Goal: Task Accomplishment & Management: Manage account settings

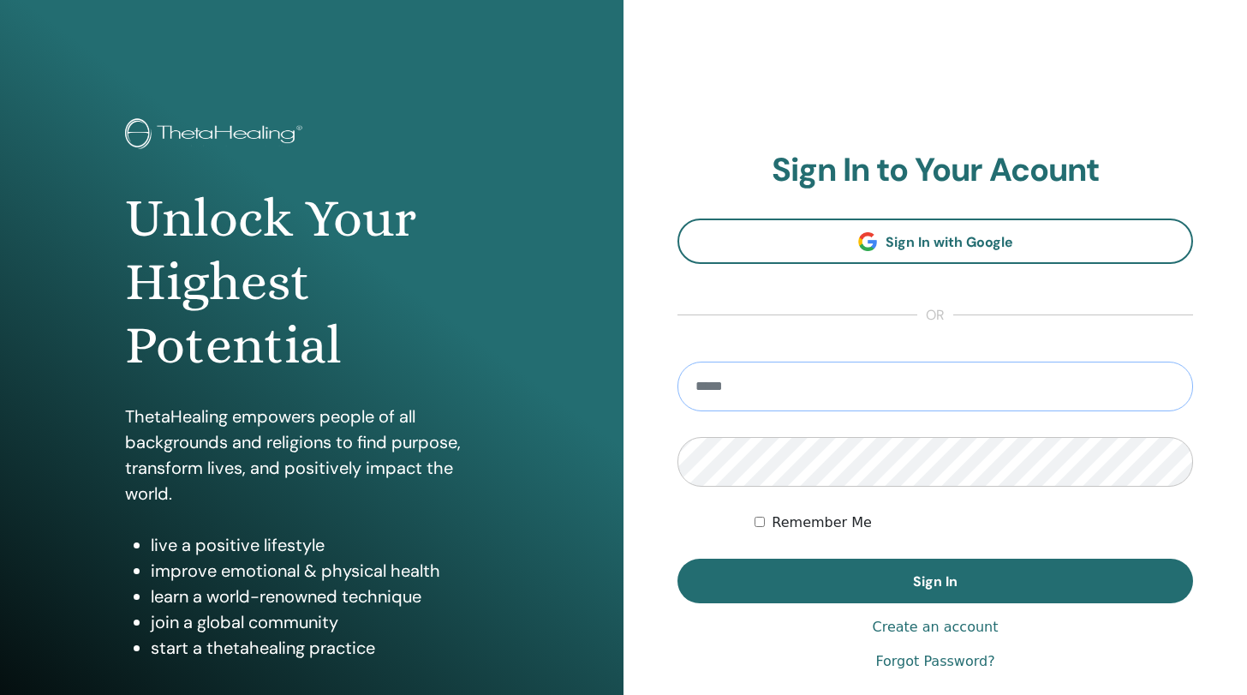
type input "**********"
click at [936, 581] on button "Sign In" at bounding box center [936, 581] width 516 height 45
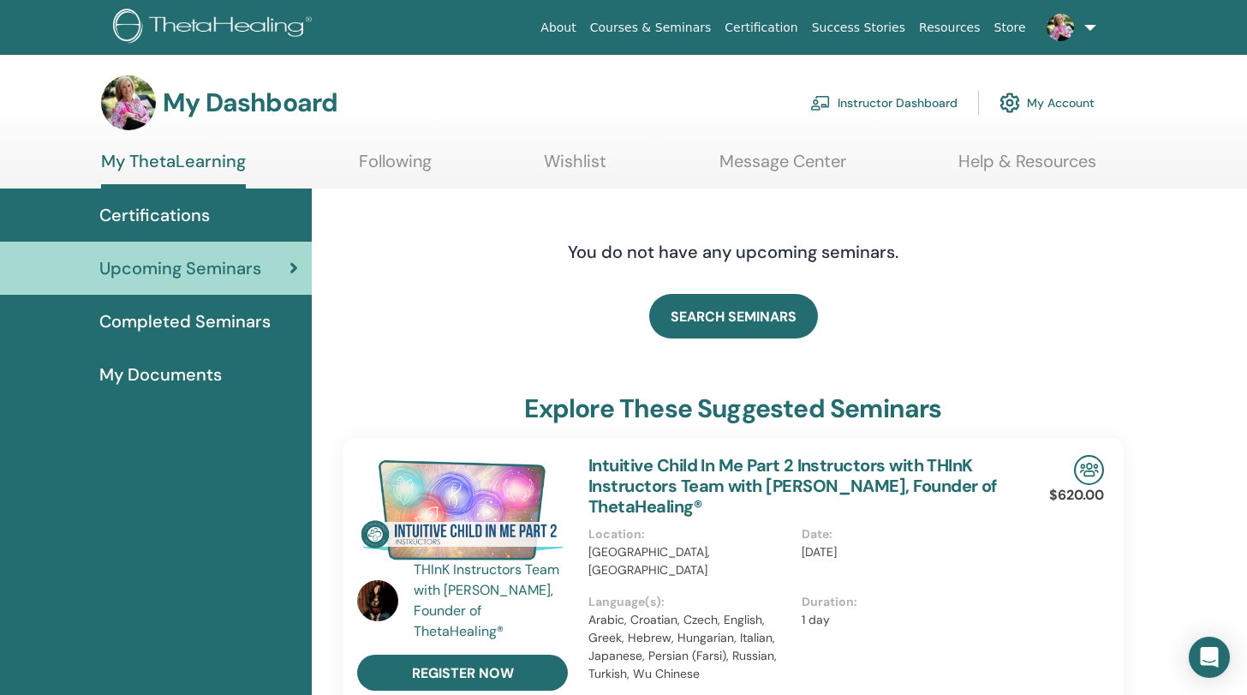
click at [853, 106] on link "Instructor Dashboard" at bounding box center [883, 103] width 147 height 38
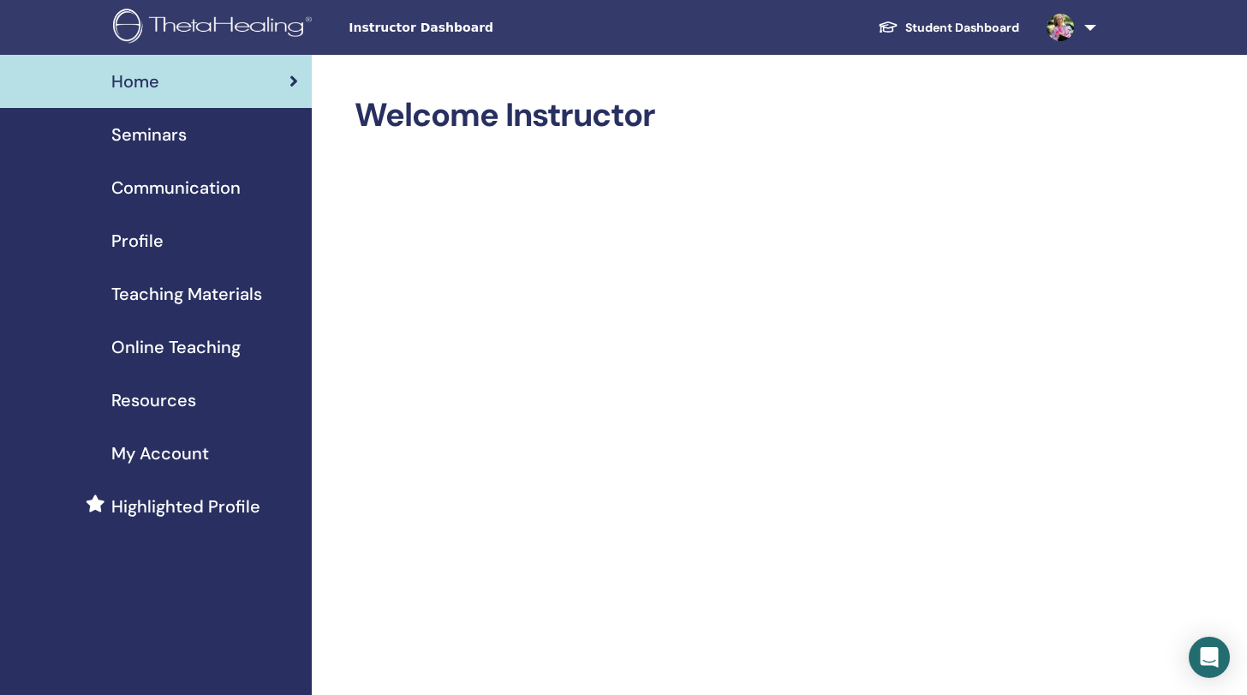
click at [129, 127] on span "Seminars" at bounding box center [148, 135] width 75 height 26
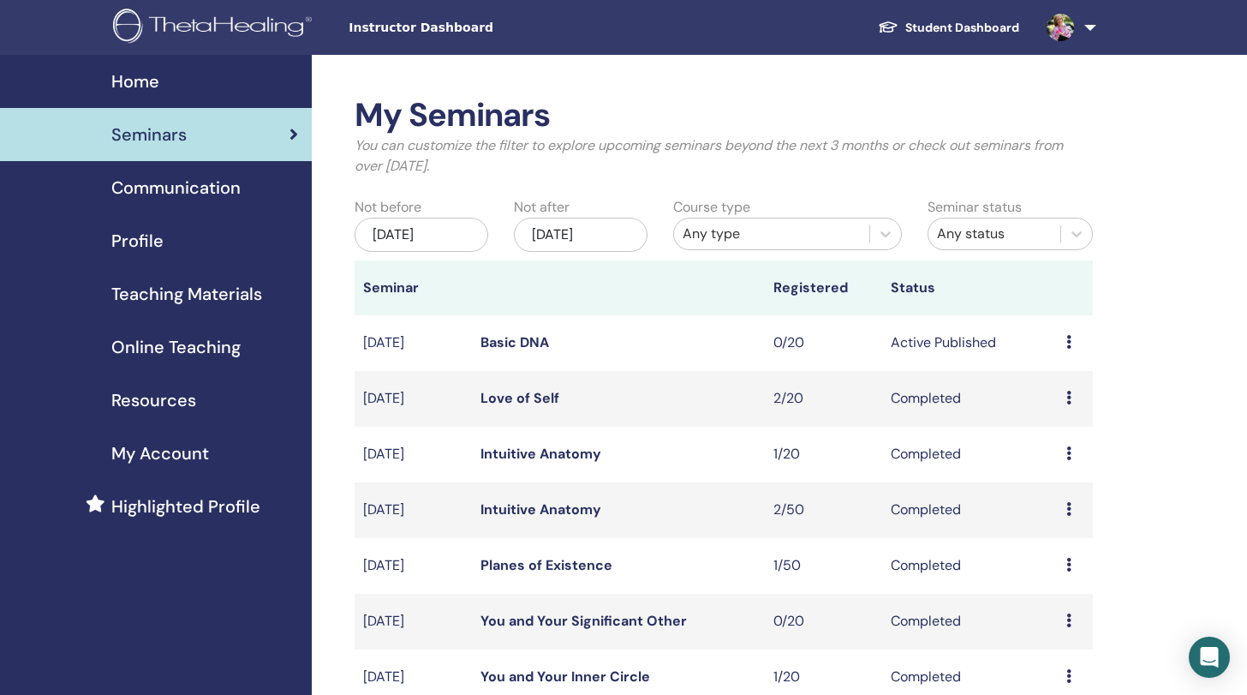
click at [518, 393] on link "Love of Self" at bounding box center [520, 398] width 79 height 18
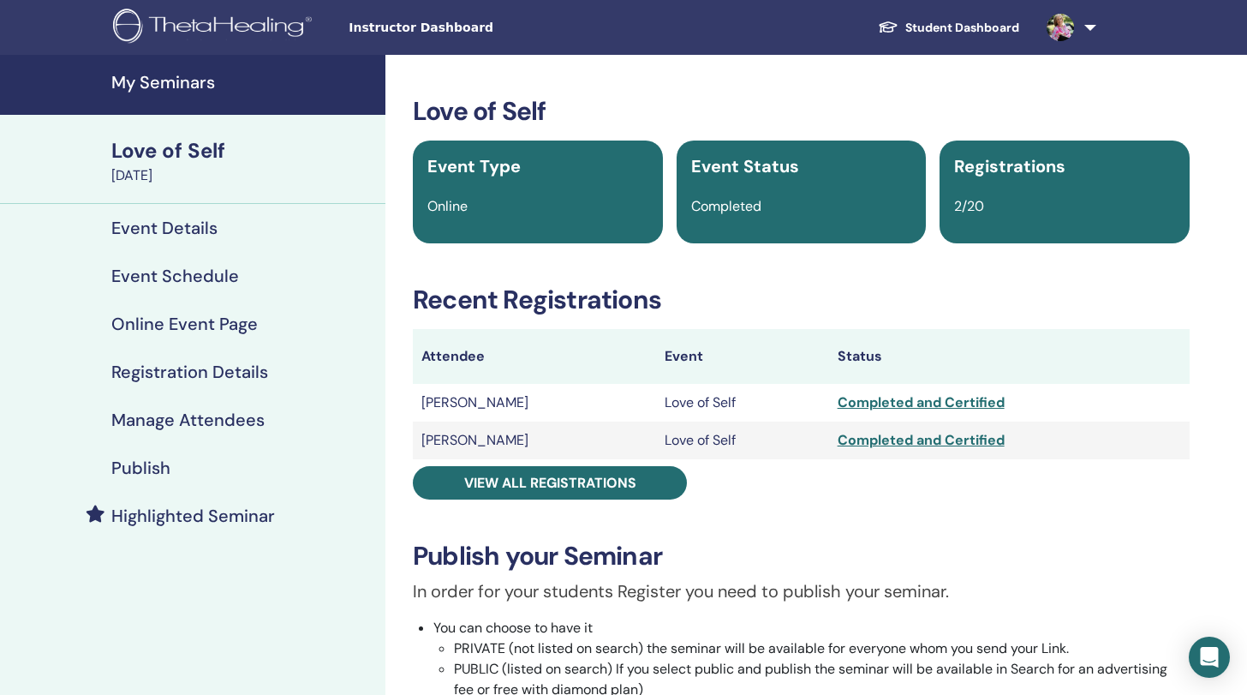
click at [194, 90] on h4 "My Seminars" at bounding box center [243, 82] width 264 height 21
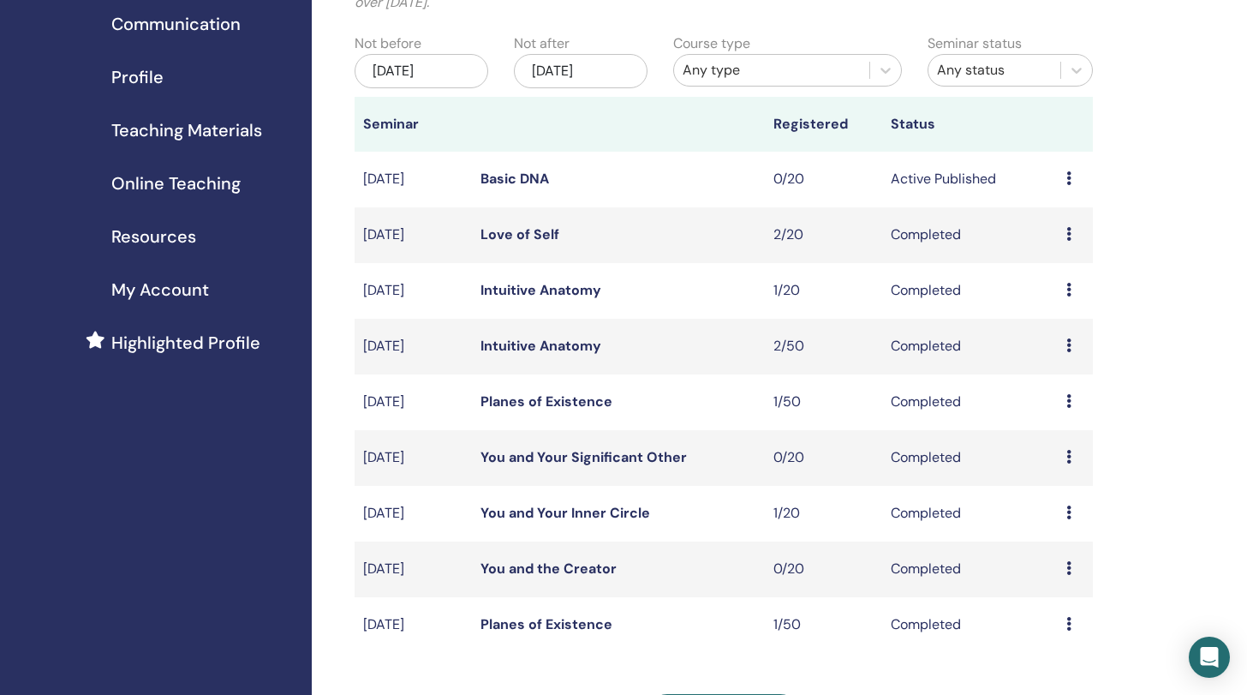
scroll to position [93, 0]
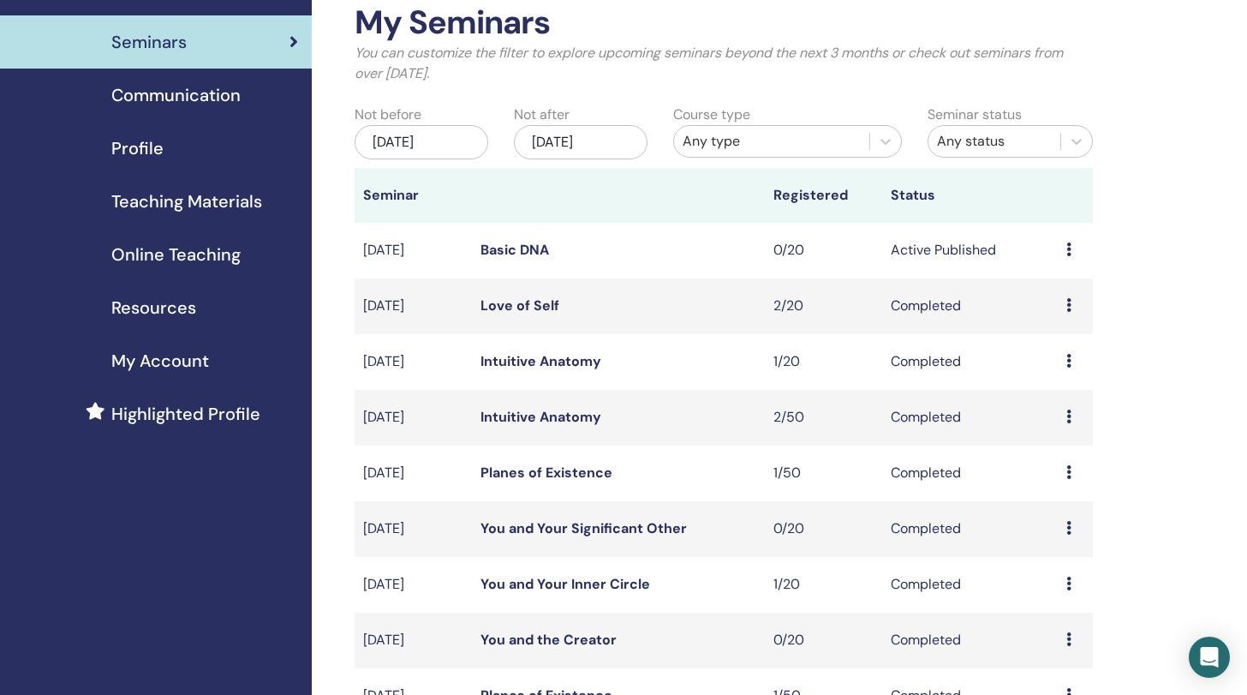
click at [452, 137] on div "[DATE]" at bounding box center [422, 142] width 134 height 34
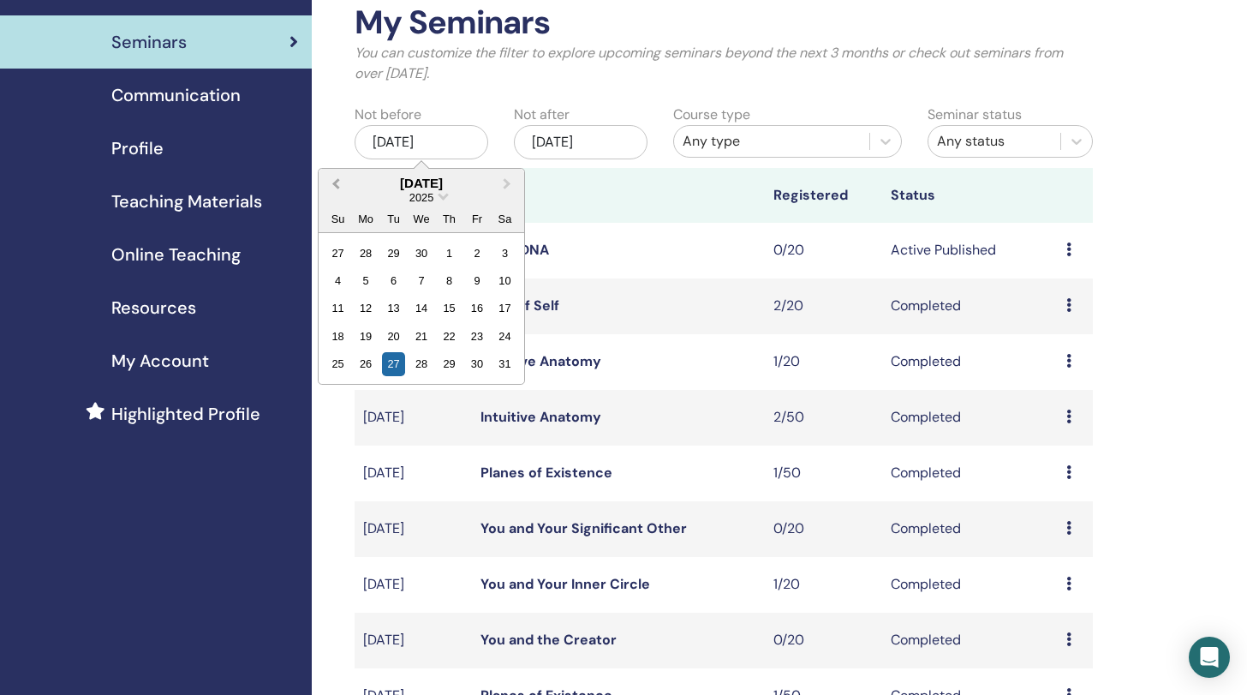
click at [335, 180] on button "Previous Month" at bounding box center [333, 183] width 27 height 27
click at [391, 251] on div "1" at bounding box center [393, 252] width 23 height 23
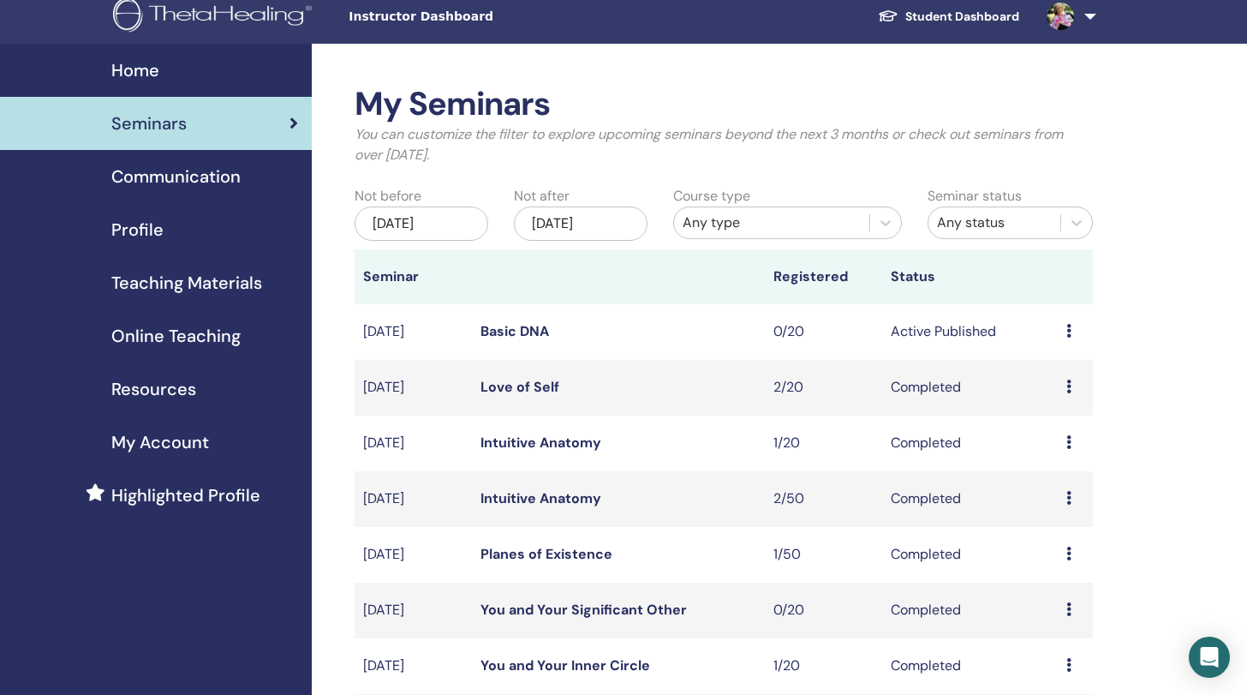
scroll to position [0, 0]
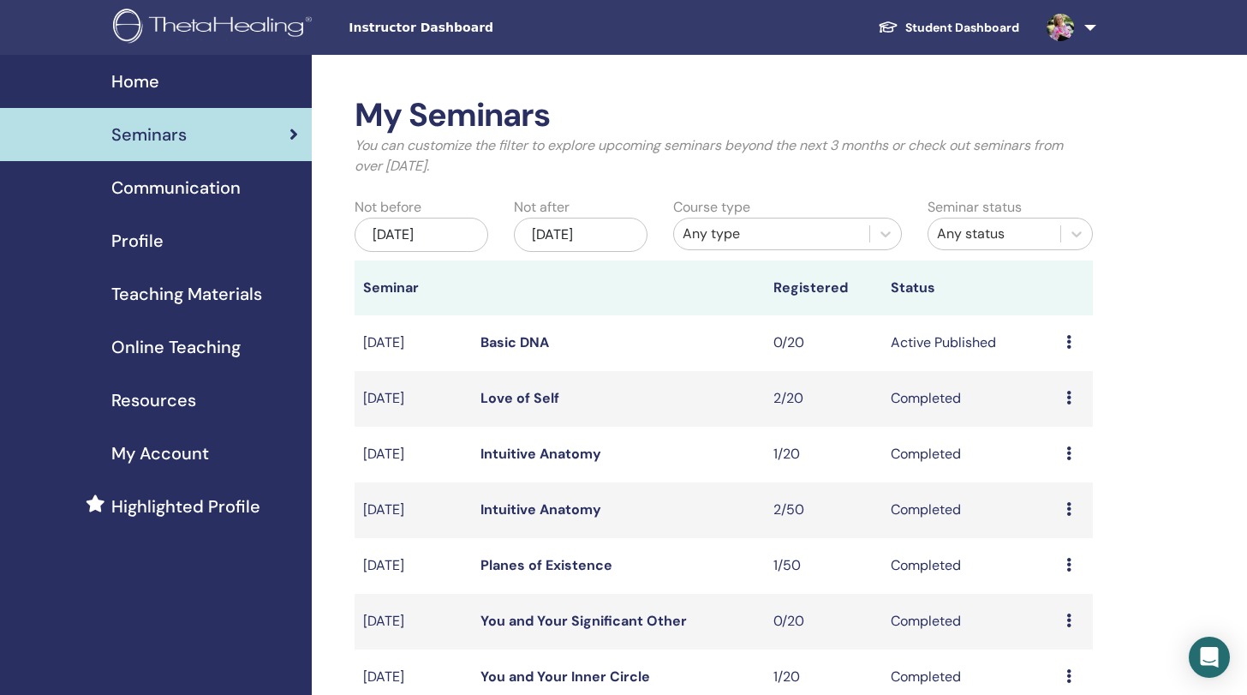
click at [427, 231] on div "Apr/01, 2025" at bounding box center [422, 235] width 134 height 34
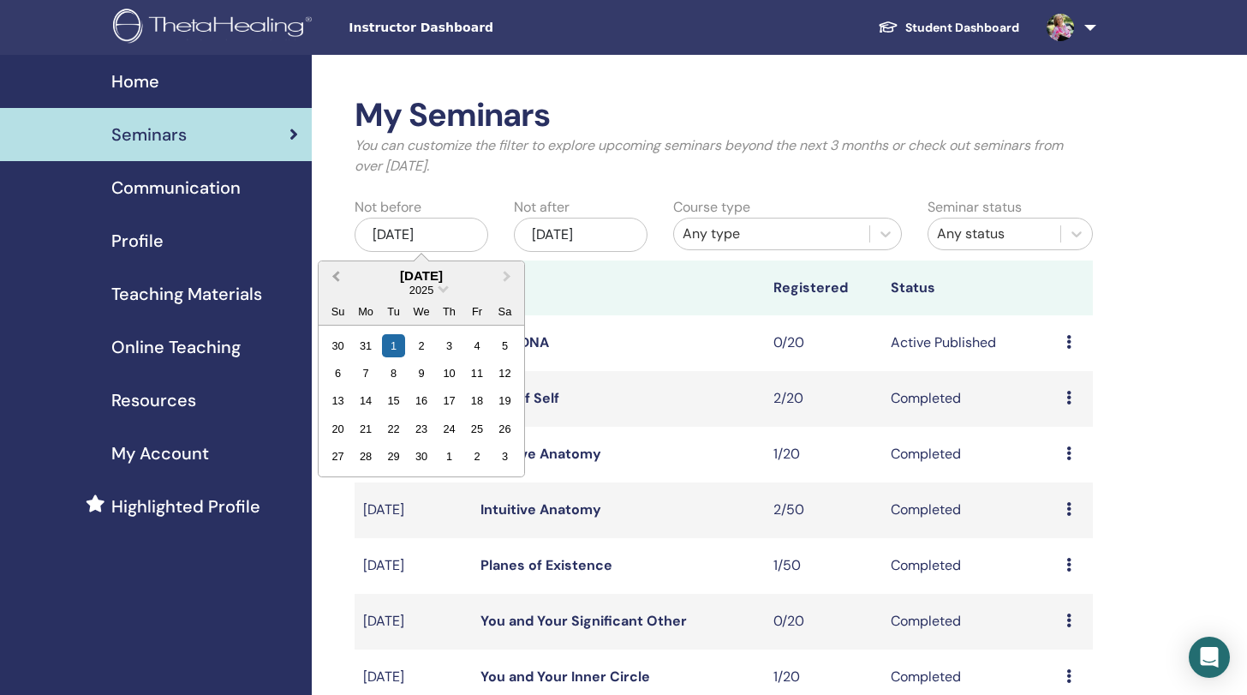
click at [338, 270] on button "Previous Month" at bounding box center [333, 276] width 27 height 27
click at [336, 273] on span "Previous Month" at bounding box center [336, 275] width 0 height 18
click at [417, 348] on div "1" at bounding box center [421, 344] width 23 height 23
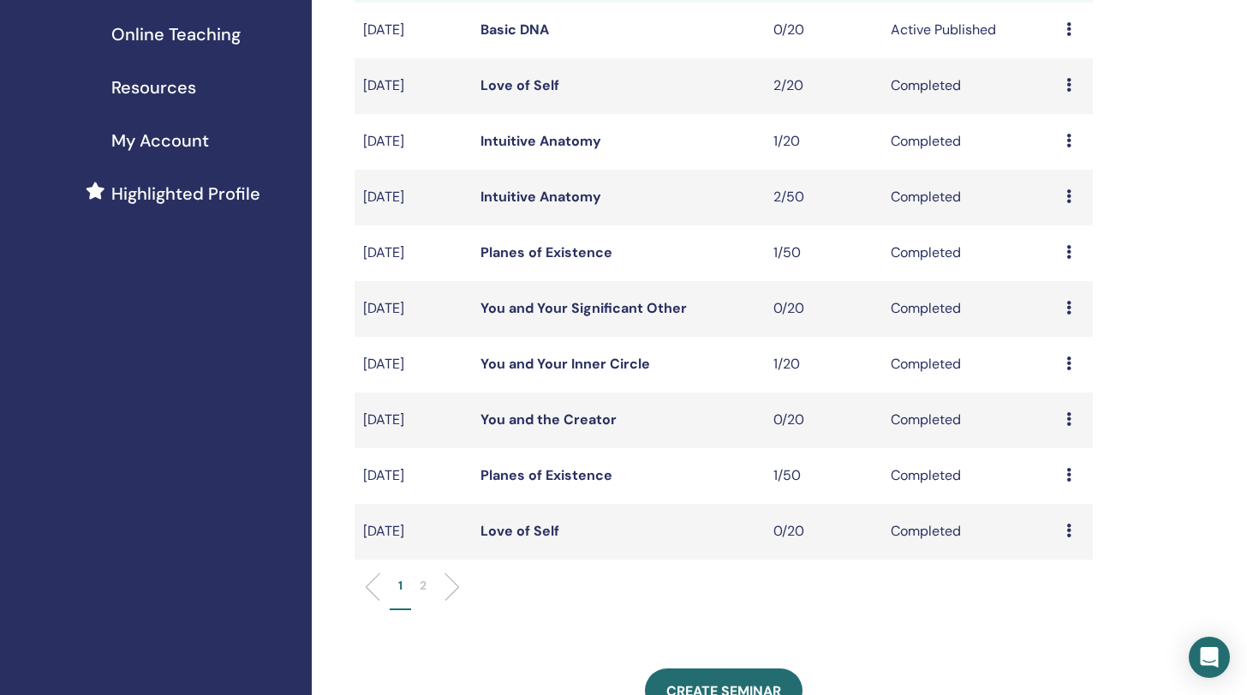
scroll to position [349, 0]
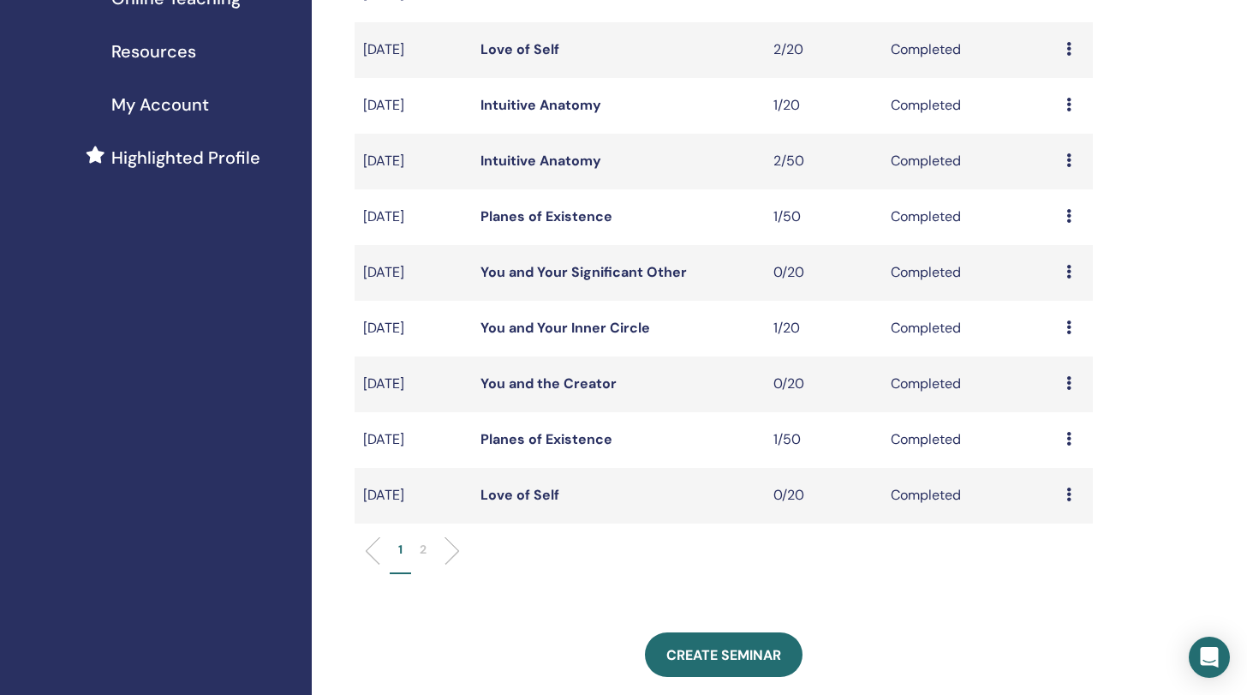
click at [422, 547] on p "2" at bounding box center [423, 550] width 7 height 18
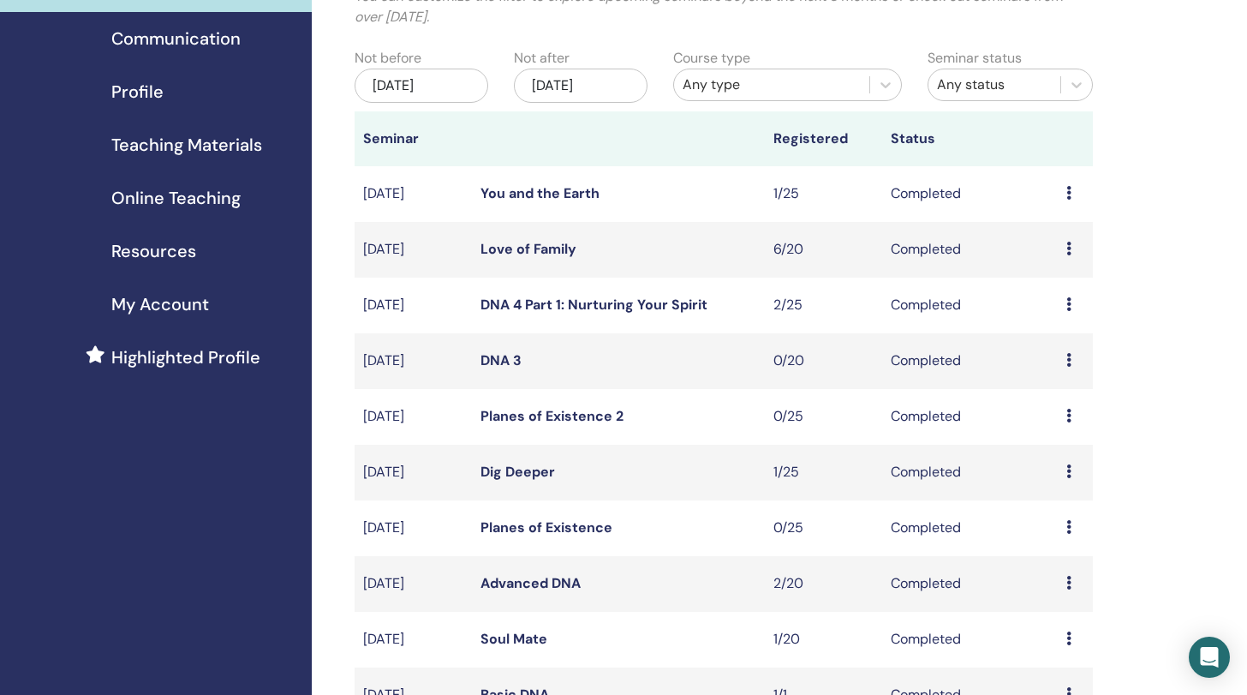
scroll to position [136, 0]
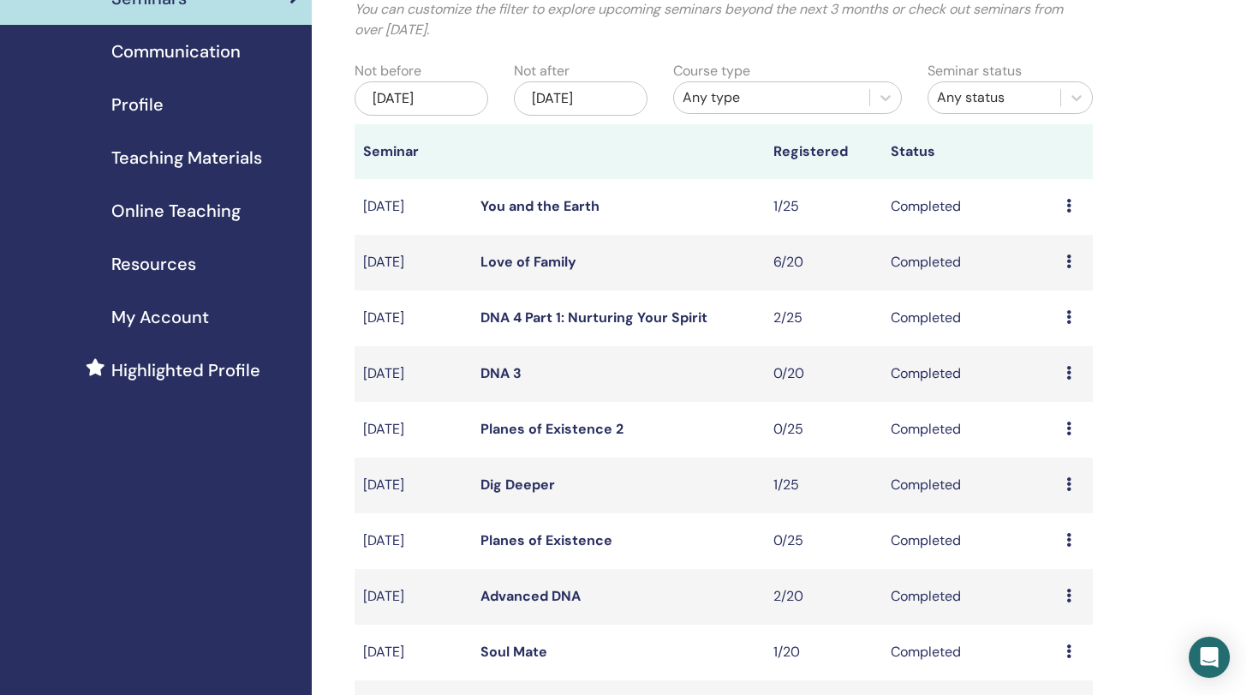
click at [543, 263] on link "Love of Family" at bounding box center [529, 262] width 96 height 18
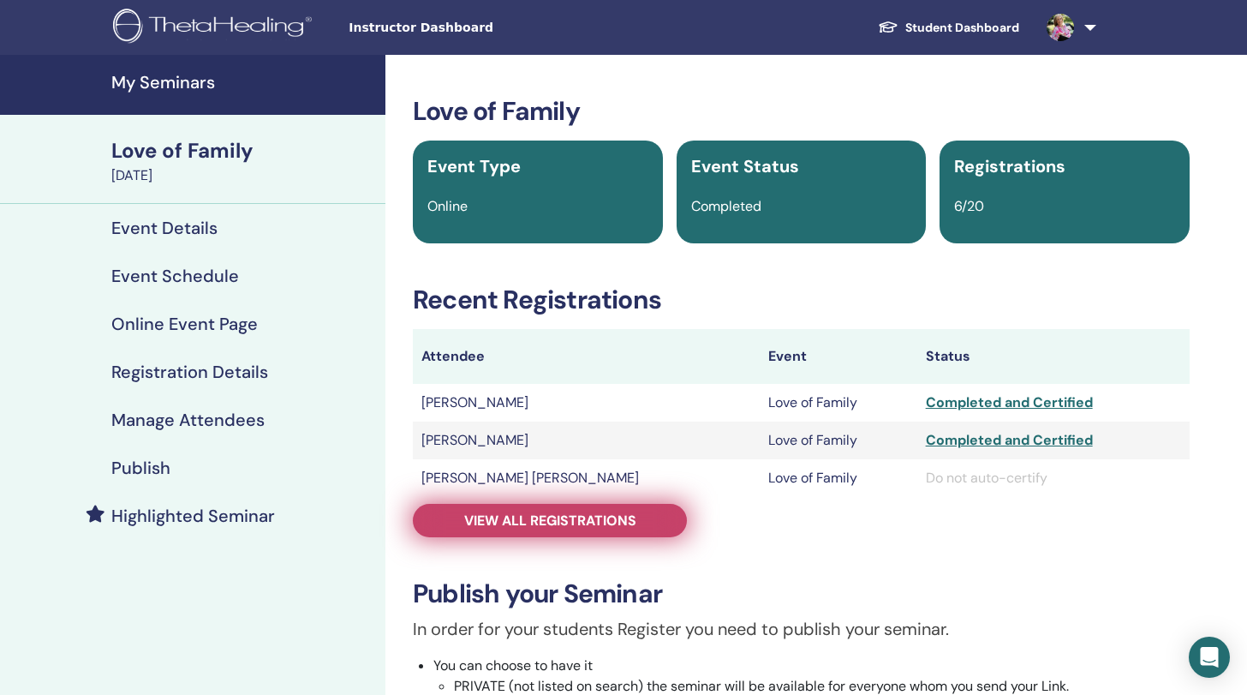
click at [583, 511] on link "View all registrations" at bounding box center [550, 520] width 274 height 33
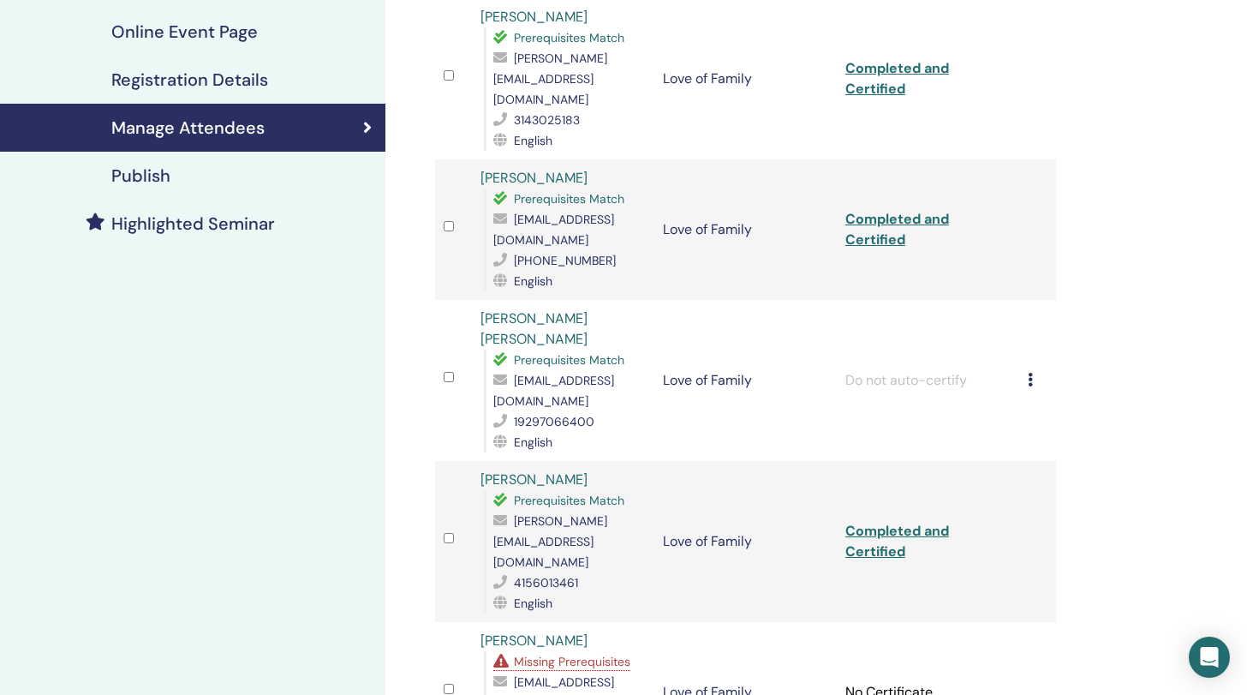
scroll to position [398, 0]
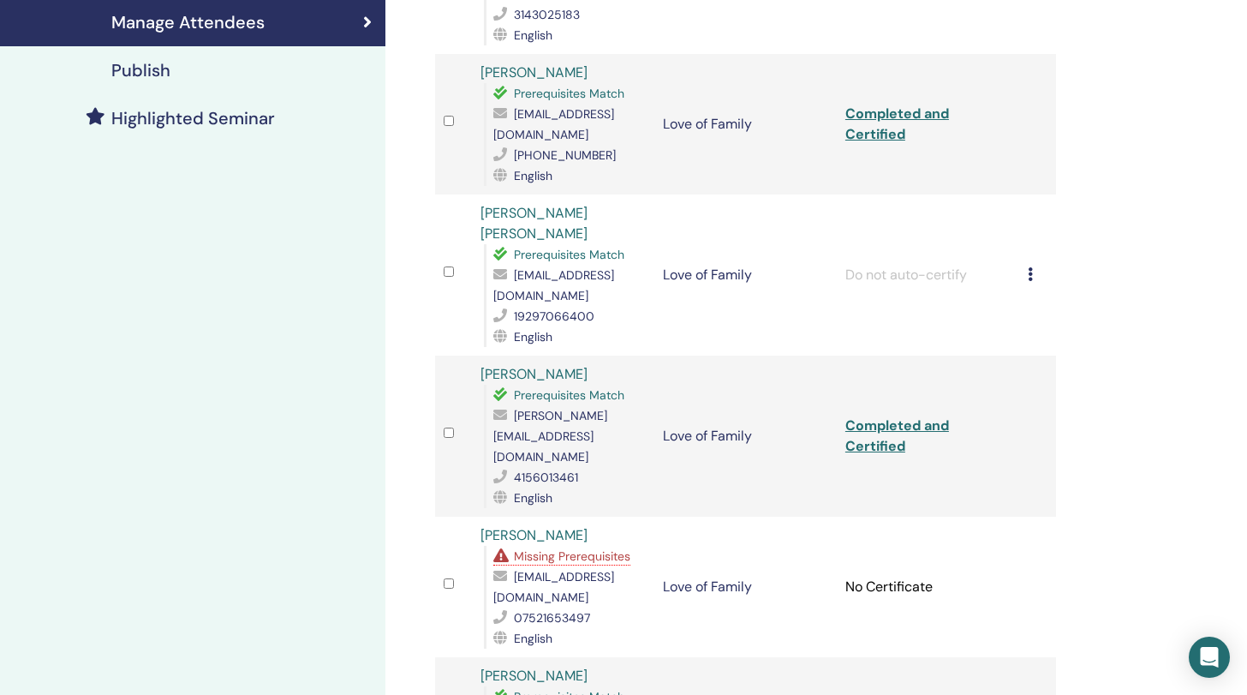
click at [1031, 267] on icon at bounding box center [1030, 274] width 5 height 14
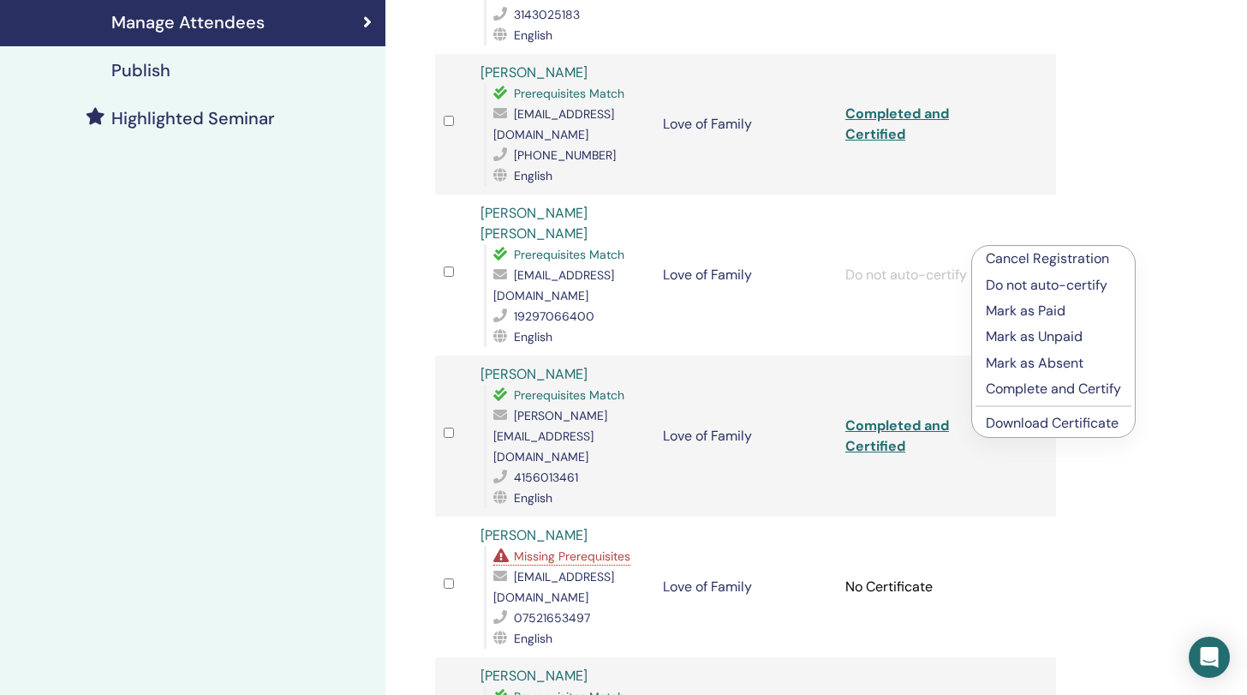
click at [1021, 309] on p "Mark as Paid" at bounding box center [1053, 311] width 135 height 21
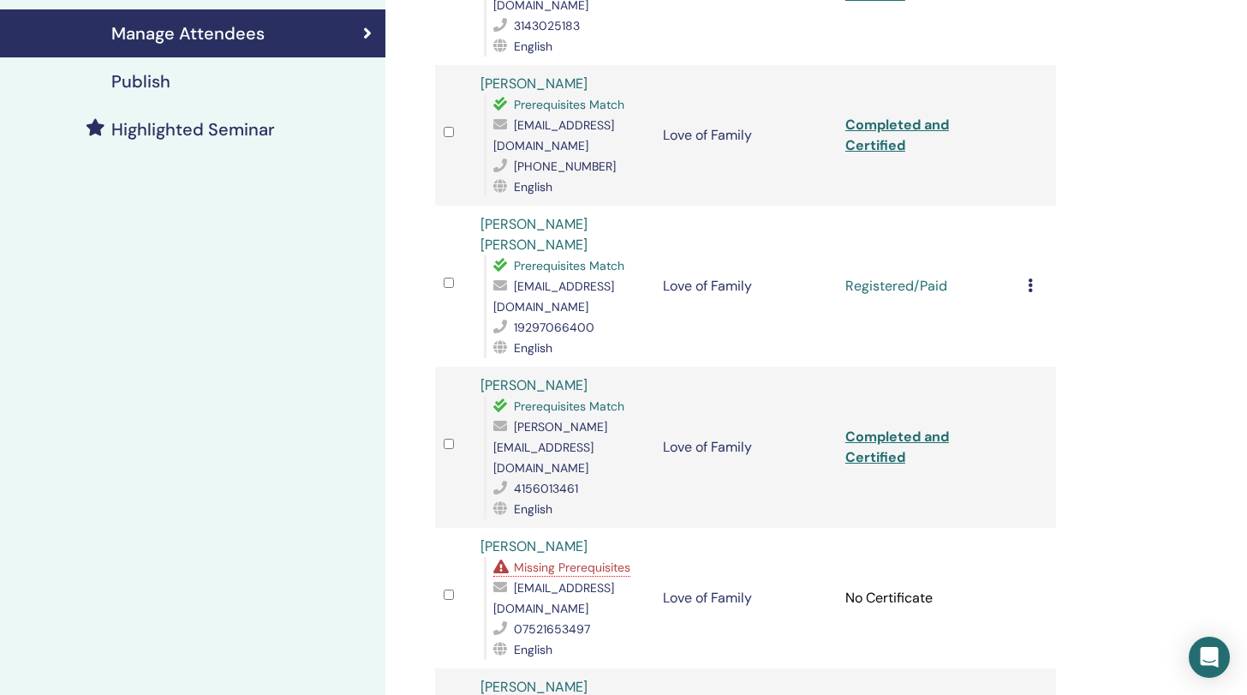
scroll to position [385, 0]
click at [1032, 280] on icon at bounding box center [1030, 287] width 5 height 14
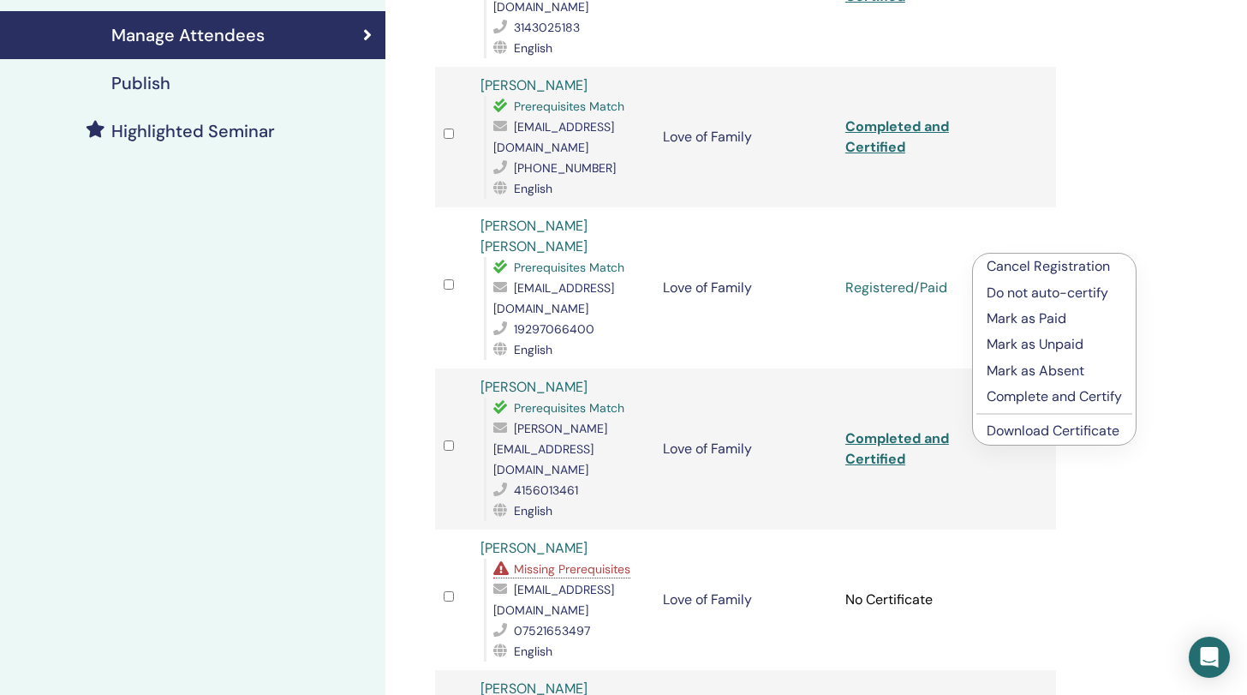
click at [1055, 396] on p "Complete and Certify" at bounding box center [1054, 396] width 135 height 21
